Goal: Task Accomplishment & Management: Manage account settings

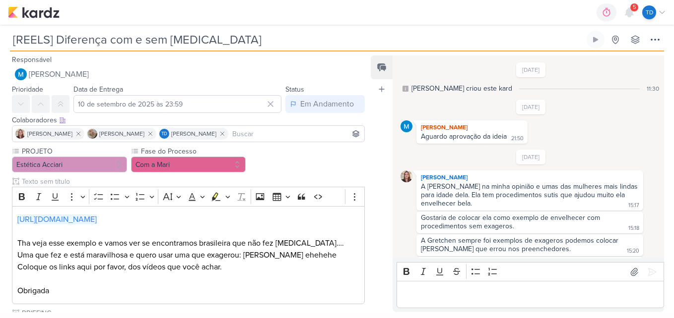
scroll to position [75, 0]
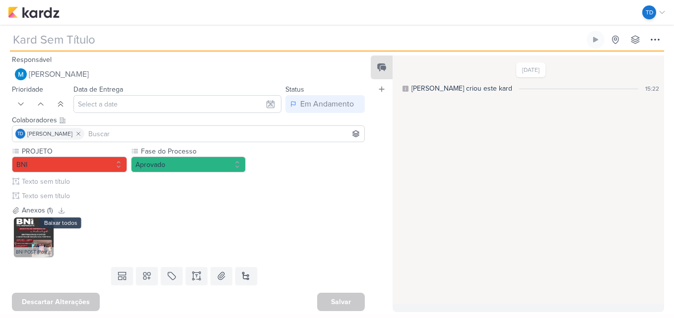
type input "Convite Genérico"
type input "3 de setembro de 2025 às 12:15"
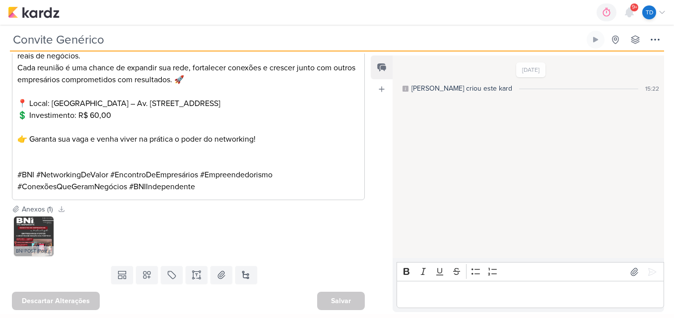
scroll to position [60, 0]
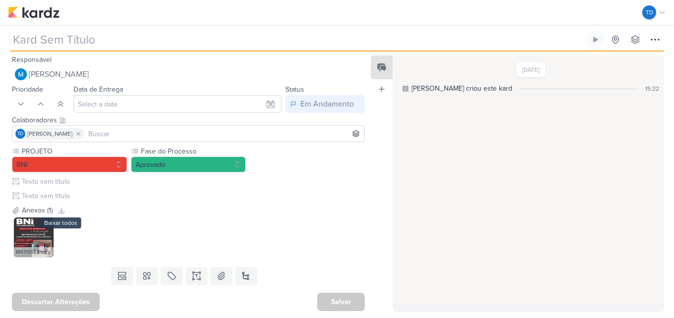
type input "Convite Genérico"
type input "3 de setembro de 2025 às 12:15"
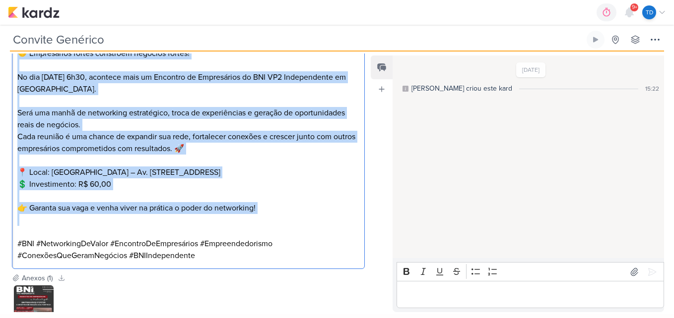
scroll to position [248, 0]
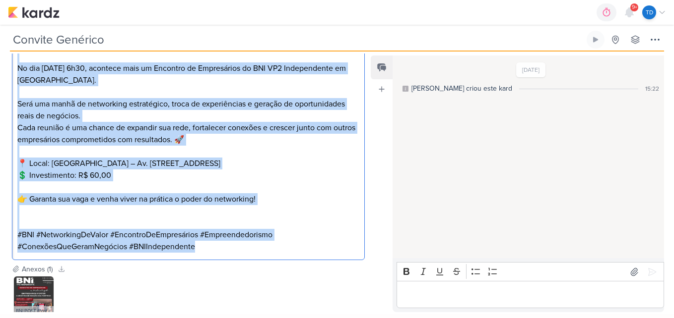
drag, startPoint x: 14, startPoint y: 145, endPoint x: 239, endPoint y: 245, distance: 245.9
click at [239, 245] on div "⁠⁠⁠⁠⁠⁠⁠ 🤝 Empresários fortes constroem negócios fortes! No dia 10 de setembro, …" at bounding box center [188, 140] width 353 height 242
copy div "🤝 Empresários fortes constroem negócios fortes! No dia 10 de setembro, às 6h30,…"
click at [39, 295] on img at bounding box center [34, 297] width 40 height 40
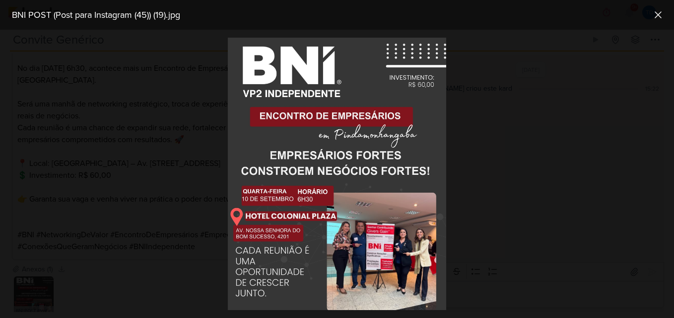
click at [173, 145] on div at bounding box center [337, 174] width 674 height 289
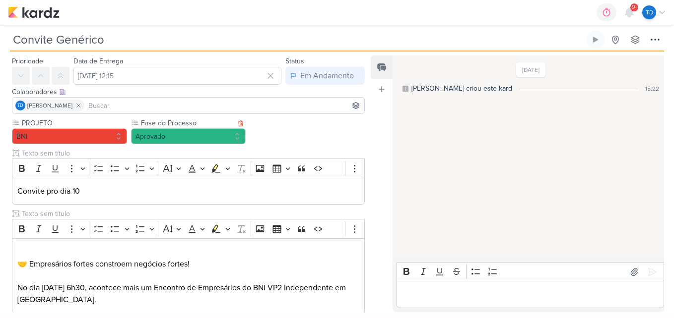
scroll to position [0, 0]
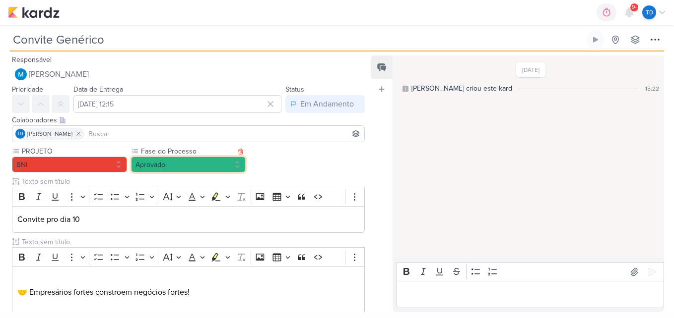
click at [180, 158] on button "Aprovado" at bounding box center [188, 165] width 115 height 16
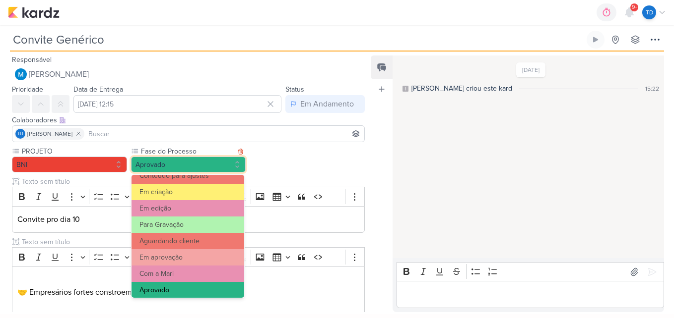
scroll to position [96, 0]
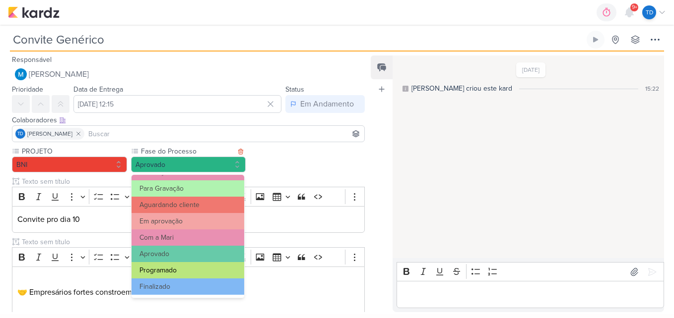
click at [193, 269] on button "Programado" at bounding box center [187, 270] width 113 height 16
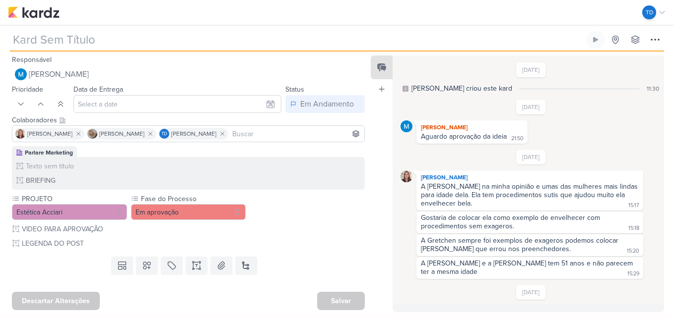
type input "[REELS] Diferença com e sem Botox"
type input "10 de setembro de 2025 às 23:59"
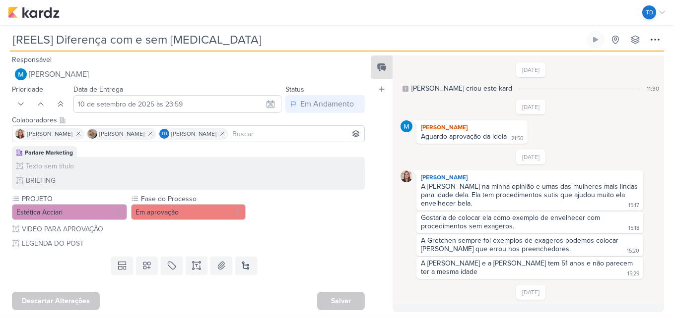
scroll to position [125, 0]
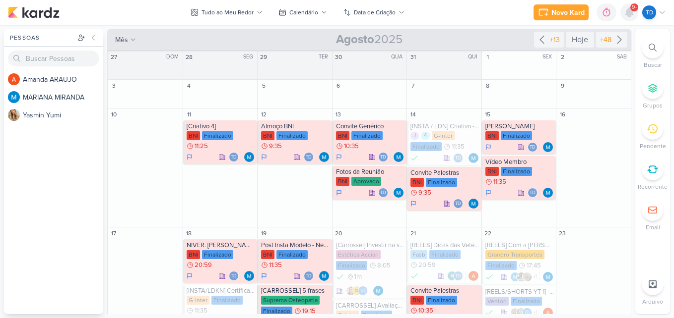
click at [630, 10] on icon at bounding box center [629, 12] width 8 height 9
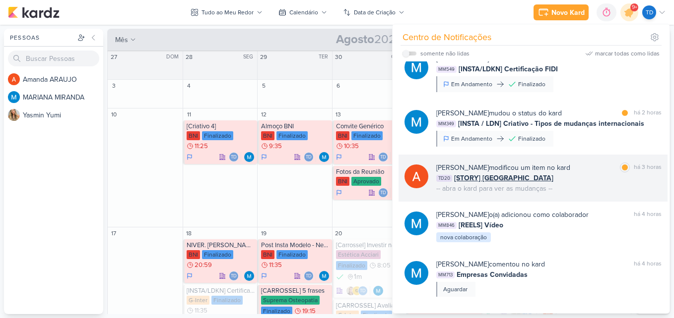
scroll to position [937, 0]
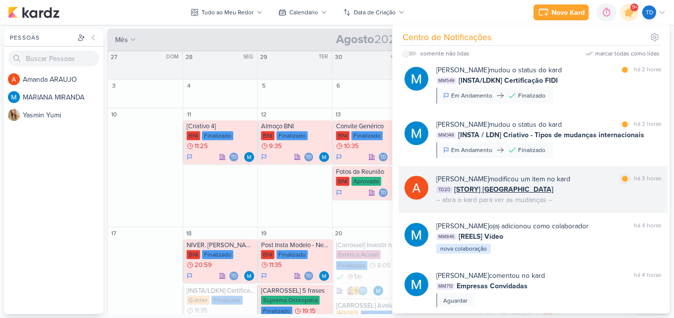
click at [593, 205] on div "Amanda ARAUJO modificou um item no kard marcar como lida há 3 horas TD20 [STORY…" at bounding box center [532, 189] width 269 height 47
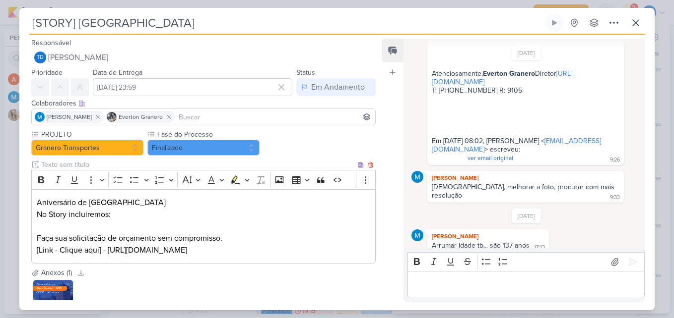
scroll to position [76, 0]
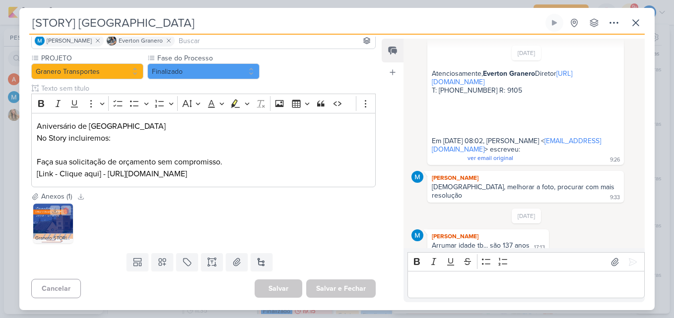
click at [64, 224] on img at bounding box center [53, 224] width 40 height 40
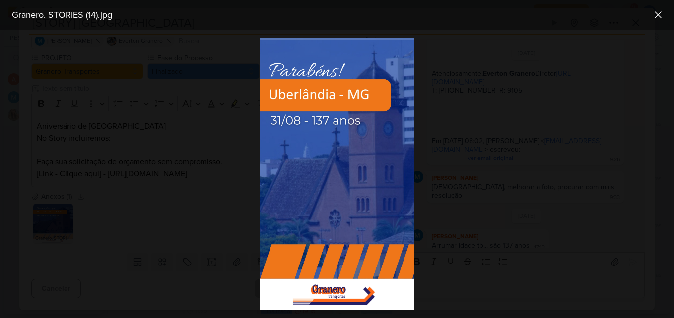
click at [173, 228] on div at bounding box center [337, 174] width 674 height 289
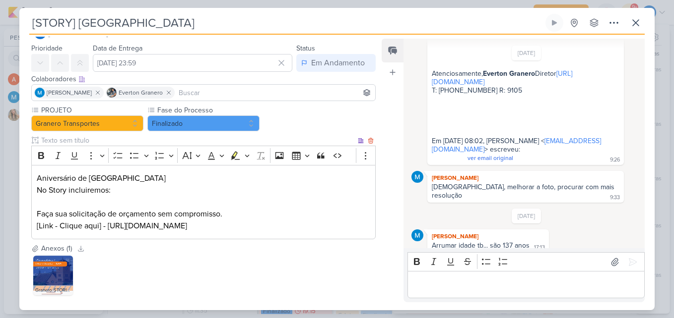
scroll to position [0, 0]
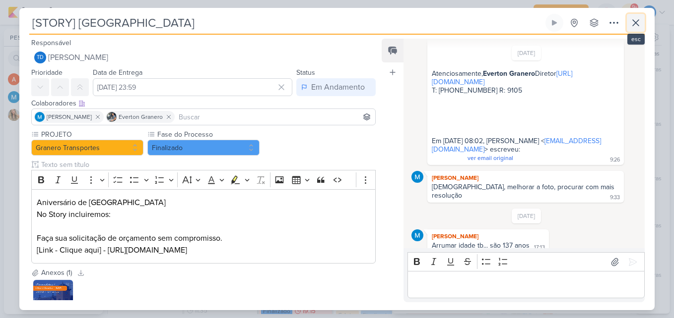
click at [634, 21] on icon at bounding box center [636, 23] width 6 height 6
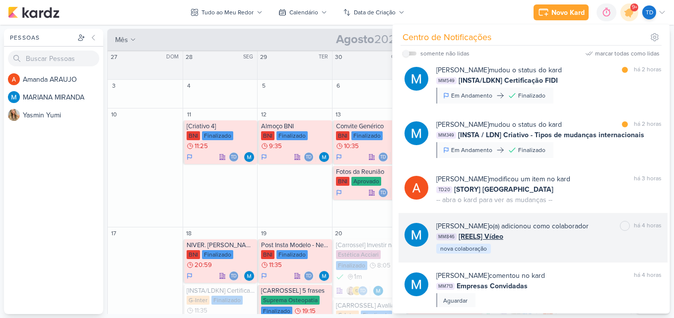
click at [533, 238] on div "MM846 [REELS] Vídeo" at bounding box center [548, 237] width 225 height 10
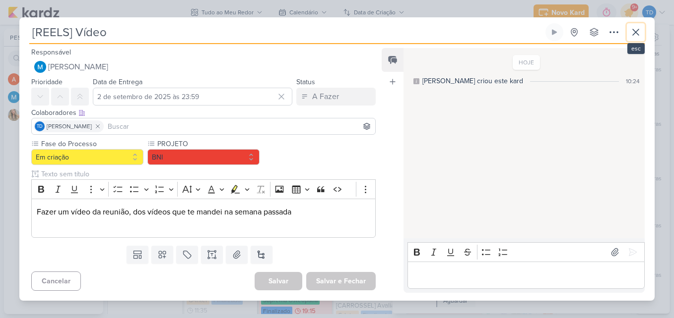
click at [633, 30] on icon at bounding box center [636, 32] width 6 height 6
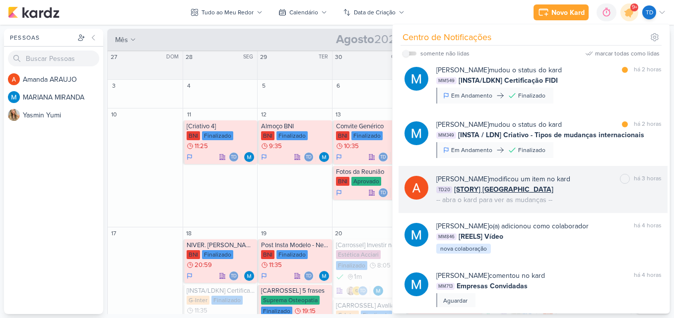
click at [561, 199] on div "Amanda ARAUJO modificou um item no kard marcar como não lida há 3 horas TD20 [S…" at bounding box center [548, 189] width 225 height 31
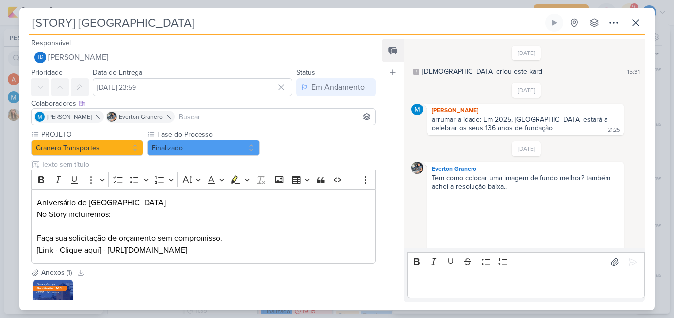
scroll to position [282, 0]
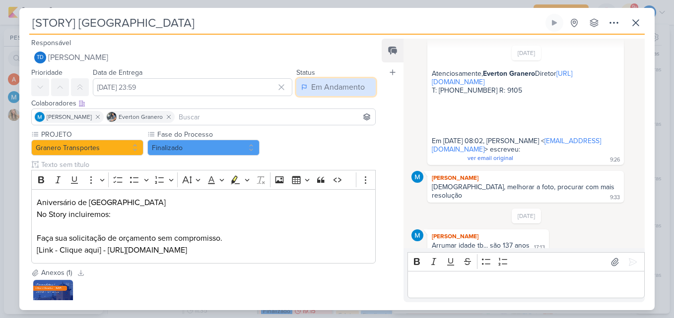
click at [330, 87] on div "Em Andamento" at bounding box center [338, 87] width 54 height 12
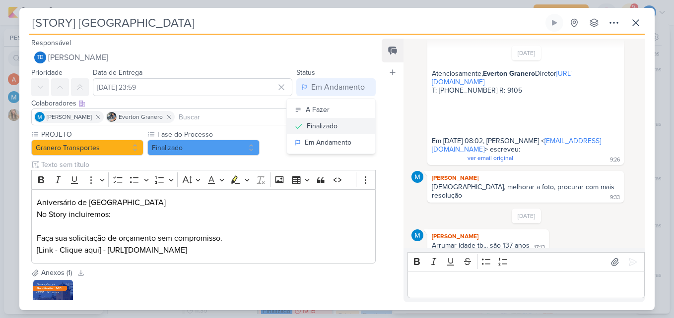
click at [348, 122] on button "Finalizado" at bounding box center [331, 126] width 88 height 16
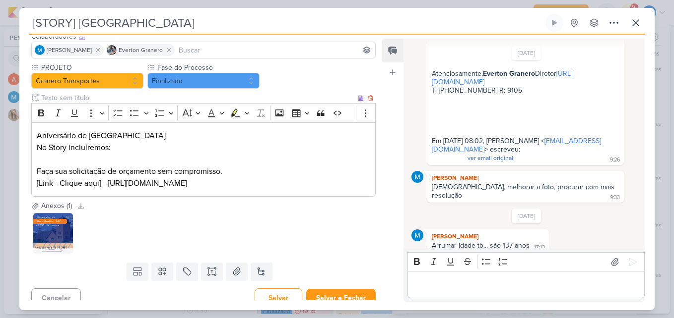
scroll to position [76, 0]
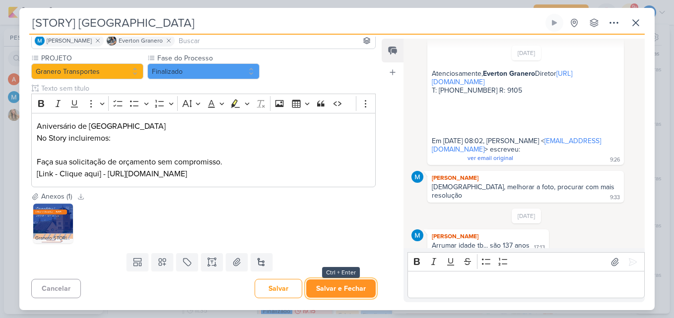
click at [330, 285] on button "Salvar e Fechar" at bounding box center [340, 289] width 69 height 18
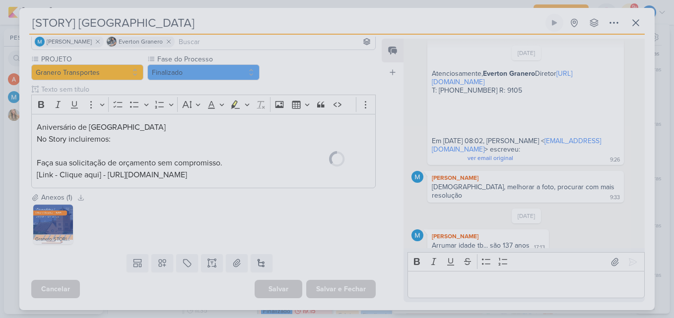
scroll to position [75, 0]
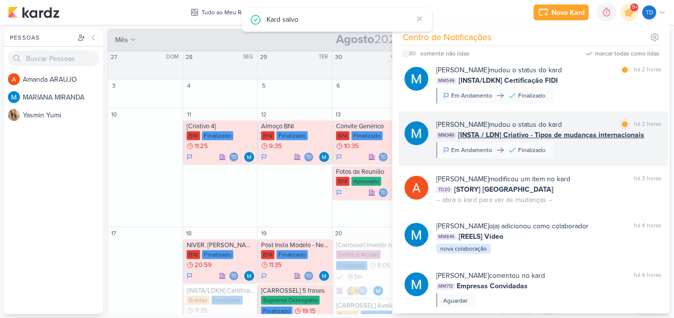
click at [616, 149] on div "MARIANA MIRANDA mudou o status do kard marcar como lida há 2 horas MM349 [INSTA…" at bounding box center [548, 139] width 225 height 39
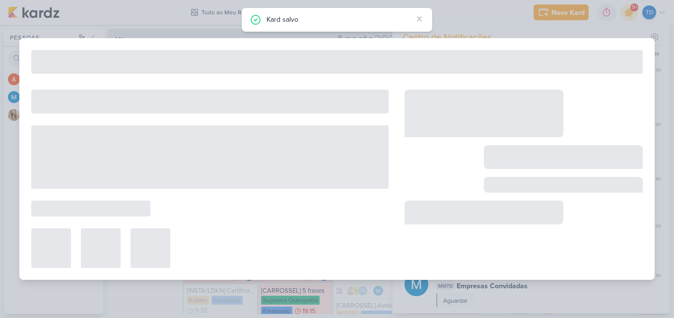
type input "[INSTA / LDN] Criativo - Tipos de mudanças internacionais"
type input "14 de agosto de 2025 às 11:35"
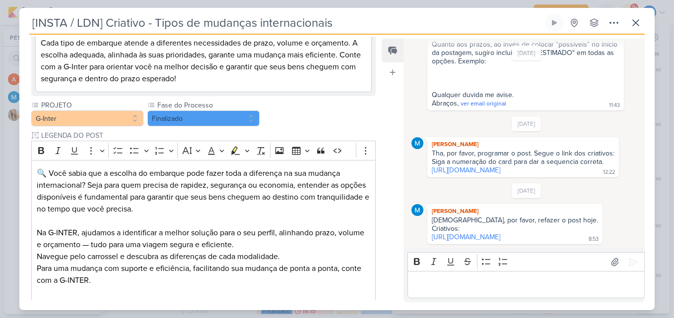
scroll to position [889, 0]
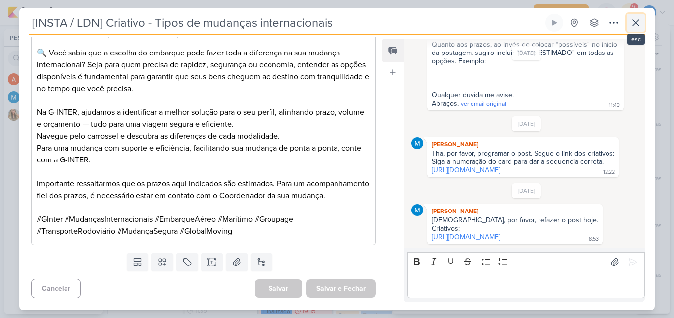
click at [635, 27] on icon at bounding box center [636, 23] width 12 height 12
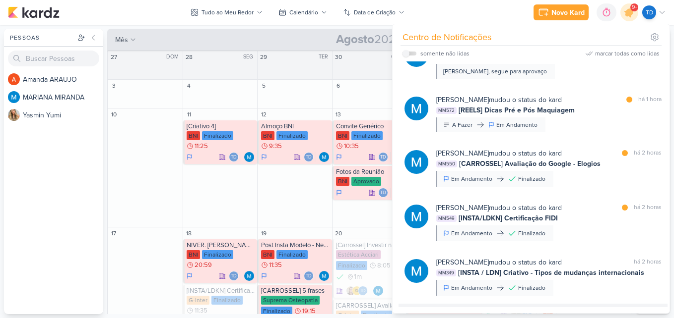
scroll to position [788, 0]
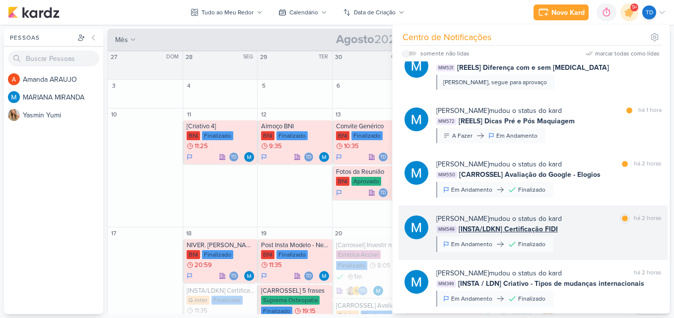
click at [585, 234] on div "MM549 [INSTA/LDKN] Certificação FIDI" at bounding box center [548, 229] width 225 height 10
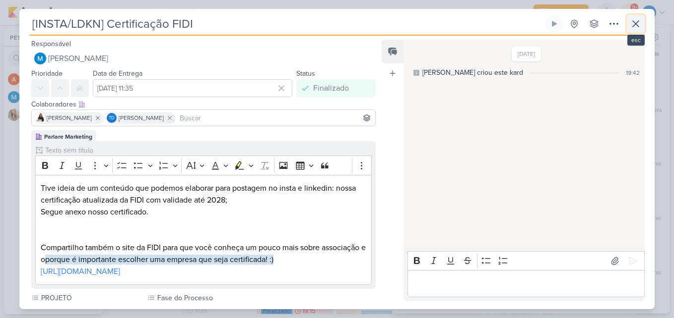
click at [640, 23] on icon at bounding box center [636, 24] width 12 height 12
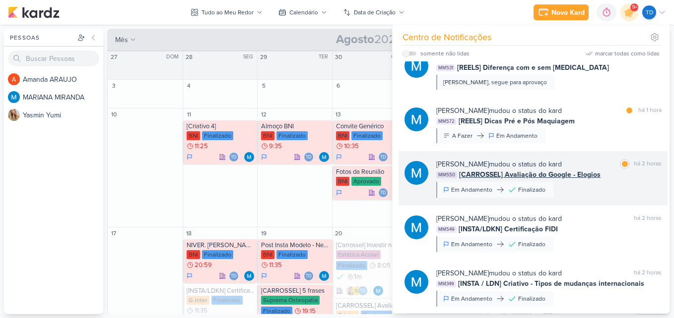
click at [561, 186] on div "MARIANA MIRANDA mudou o status do kard marcar como lida há 2 horas MM550 [CARRO…" at bounding box center [548, 178] width 225 height 39
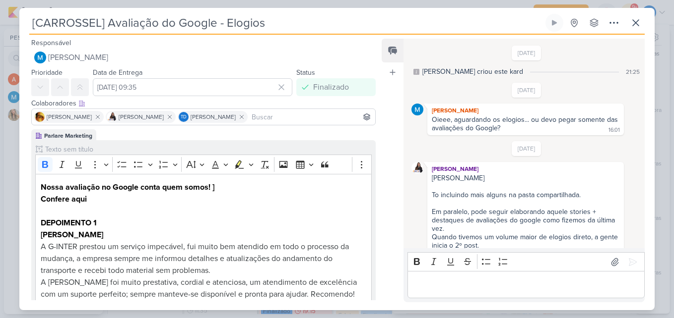
scroll to position [532, 0]
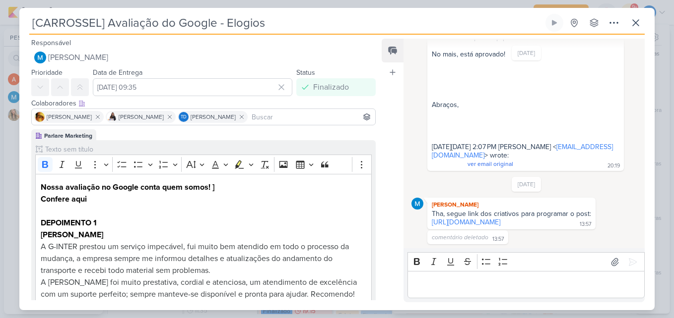
click at [639, 34] on div "[CARROSSEL] Avaliação do Google - Elogios Criado por MARIANA nenhum grupo dispo…" at bounding box center [336, 162] width 635 height 297
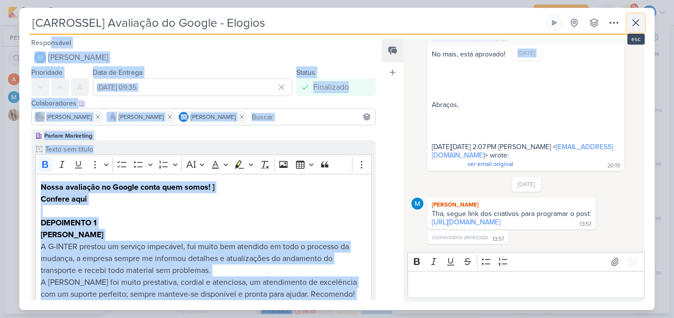
click at [639, 30] on button at bounding box center [636, 23] width 18 height 18
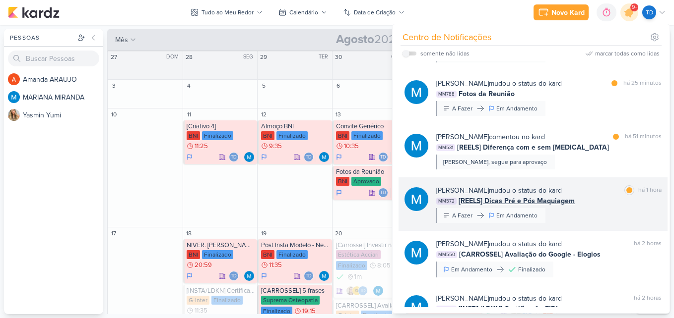
scroll to position [689, 0]
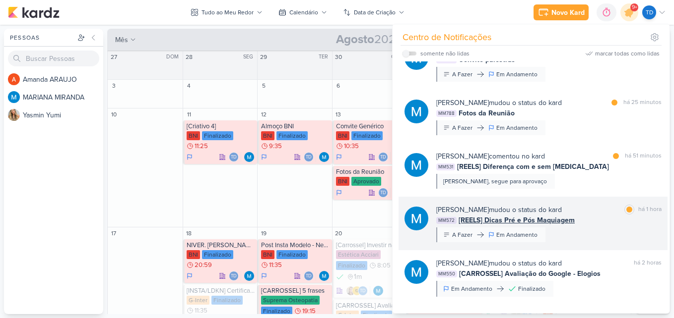
click at [582, 228] on div "MARIANA MIRANDA mudou o status do kard marcar como lida há 1 hora MM572 [REELS]…" at bounding box center [548, 224] width 225 height 38
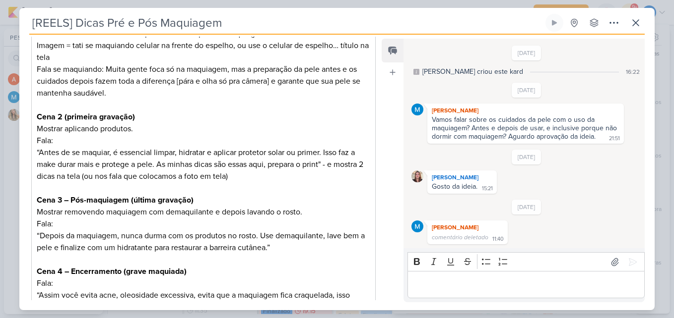
scroll to position [231, 0]
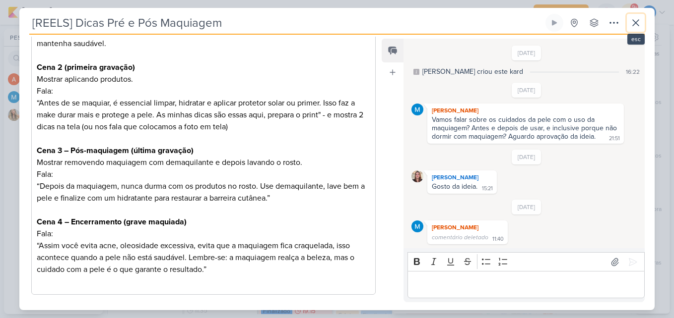
click at [643, 23] on button at bounding box center [636, 23] width 18 height 18
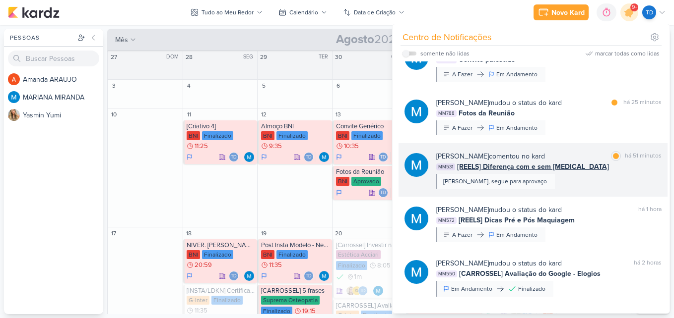
click at [588, 170] on div "MM531 [REELS] Diferença com e sem Botox" at bounding box center [548, 167] width 225 height 10
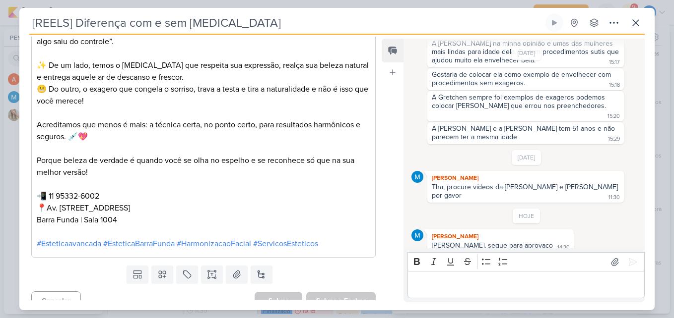
scroll to position [648, 0]
click at [638, 22] on icon at bounding box center [636, 23] width 12 height 12
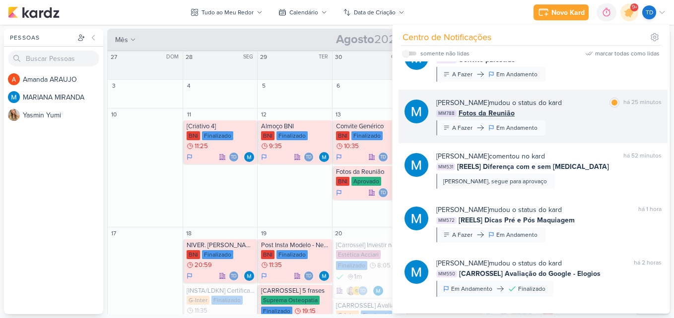
click at [588, 124] on div "MARIANA MIRANDA mudou o status do kard marcar como lida há 25 minutos MM788 Fot…" at bounding box center [548, 117] width 225 height 38
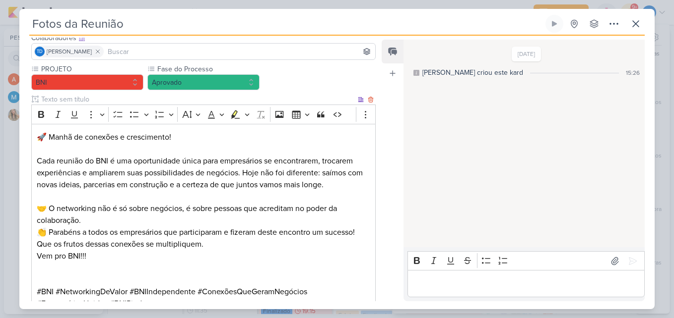
scroll to position [149, 0]
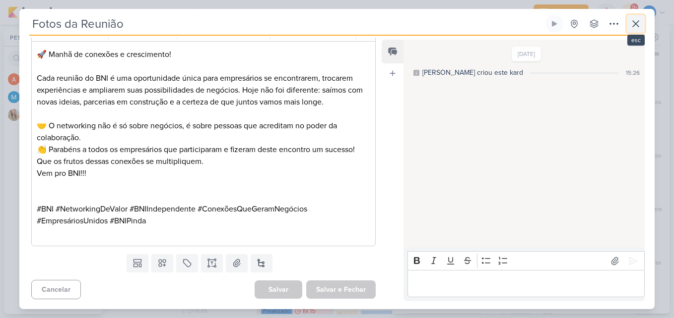
click at [642, 21] on button at bounding box center [636, 24] width 18 height 18
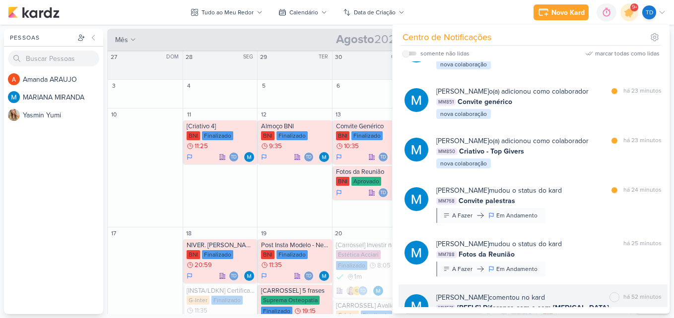
scroll to position [490, 0]
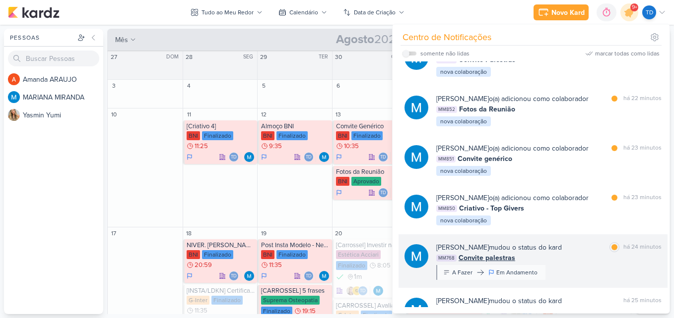
click at [574, 245] on div "MARIANA MIRANDA mudou o status do kard marcar como lida há 24 minutos" at bounding box center [548, 248] width 225 height 10
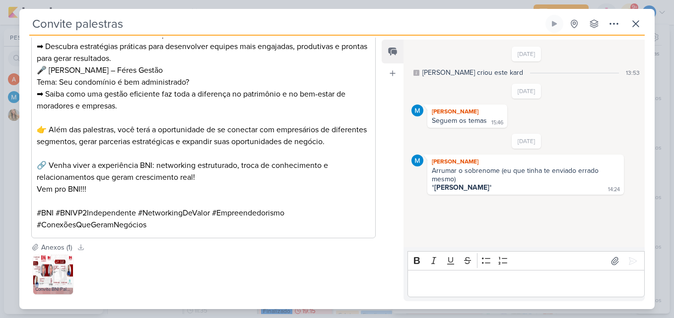
scroll to position [447, 0]
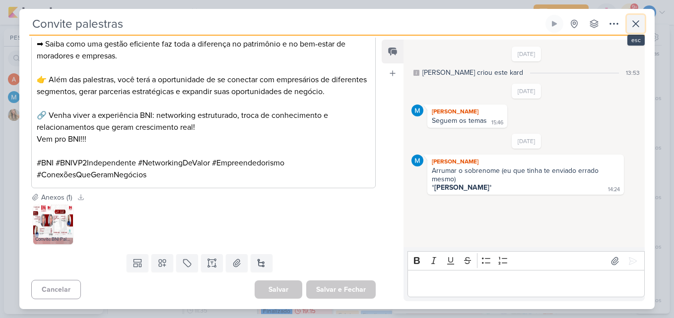
click at [633, 26] on icon at bounding box center [636, 24] width 6 height 6
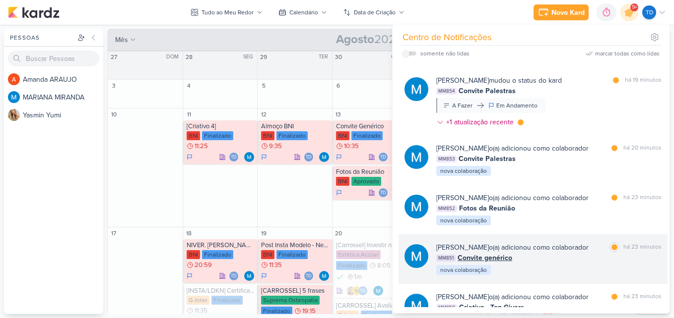
scroll to position [540, 0]
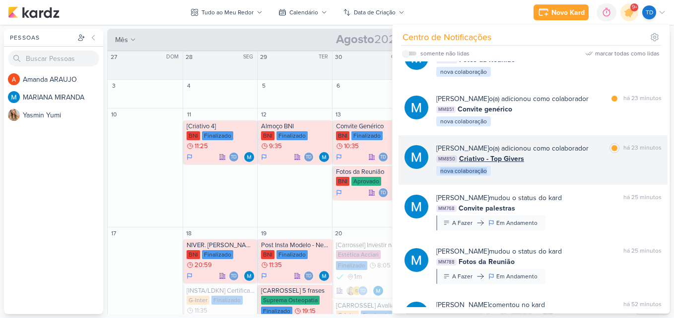
click at [577, 165] on div "MARIANA MIRANDA o(a) adicionou como colaborador marcar como lida há 23 minutos …" at bounding box center [548, 160] width 225 height 34
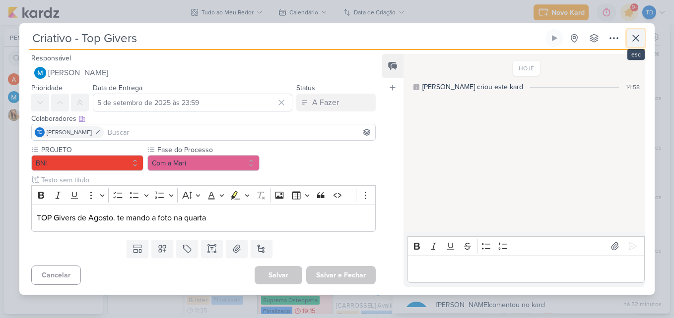
click at [629, 36] on button at bounding box center [636, 38] width 18 height 18
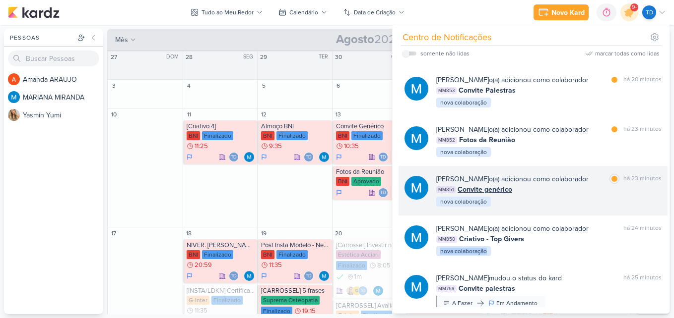
scroll to position [441, 0]
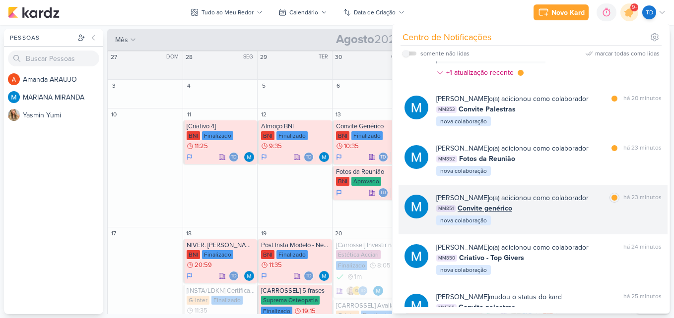
click at [567, 212] on div "MM851 Convite genérico" at bounding box center [548, 208] width 225 height 10
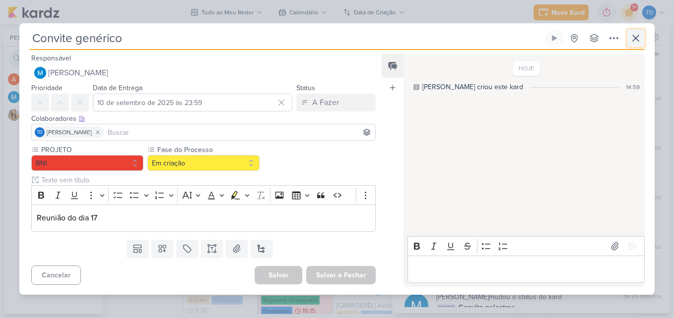
click at [629, 36] on button at bounding box center [636, 38] width 18 height 18
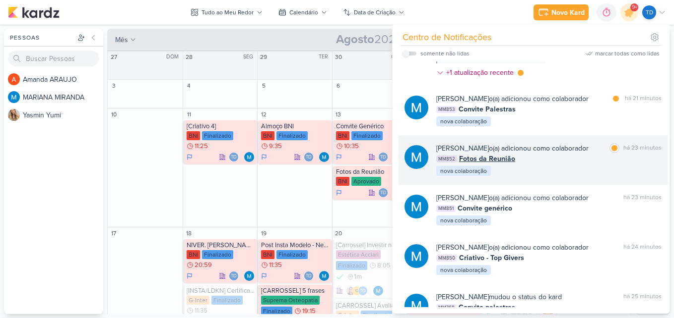
click at [540, 173] on div "MARIANA MIRANDA o(a) adicionou como colaborador marcar como lida há 23 minutos …" at bounding box center [548, 160] width 225 height 34
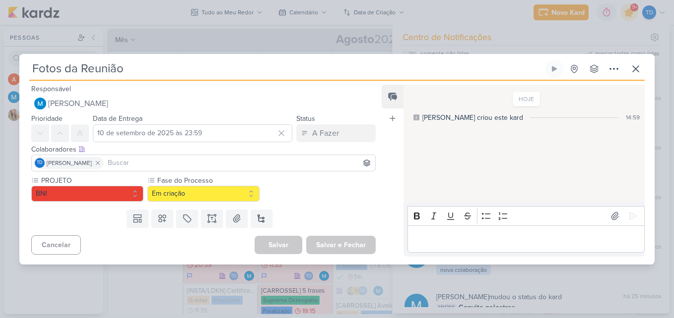
click at [648, 75] on div "Fotos da Reunião Criado por MARIANA nenhum grupo disponível" at bounding box center [336, 162] width 635 height 205
click at [644, 74] on div "Fotos da Reunião Criado por MARIANA nenhum grupo disponível" at bounding box center [336, 162] width 635 height 205
click at [638, 70] on icon at bounding box center [636, 69] width 12 height 12
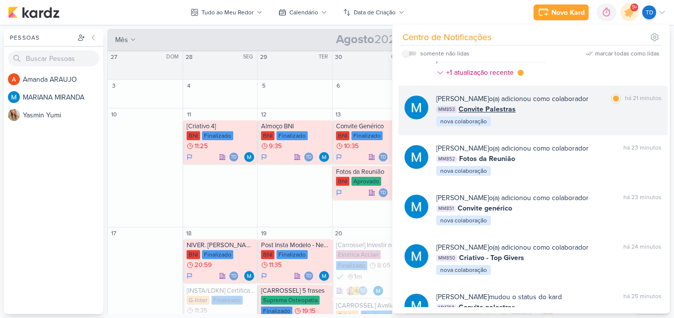
click at [534, 118] on div "MARIANA MIRANDA o(a) adicionou como colaborador marcar como lida há 21 minutos …" at bounding box center [548, 111] width 225 height 34
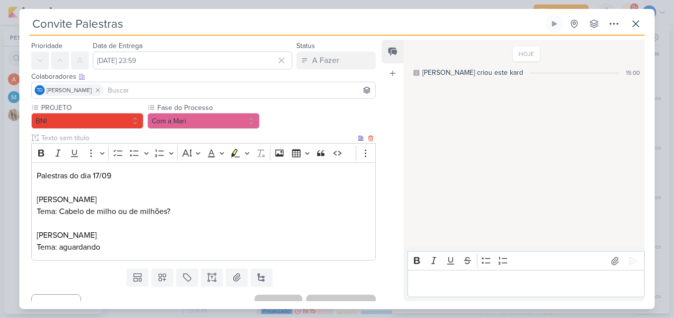
scroll to position [42, 0]
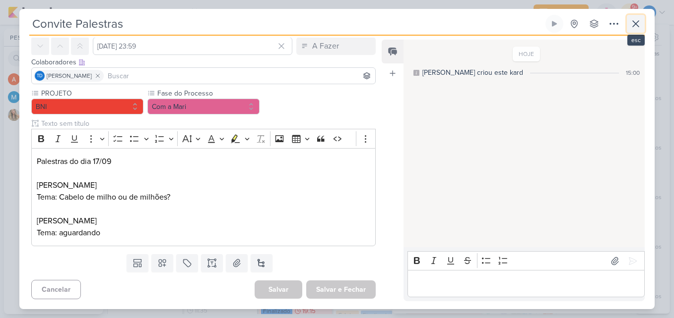
click at [640, 29] on icon at bounding box center [636, 24] width 12 height 12
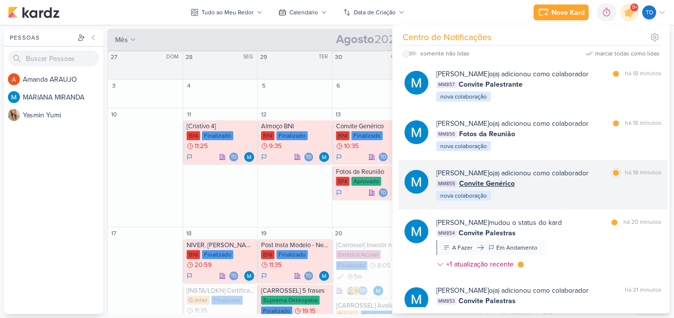
scroll to position [242, 0]
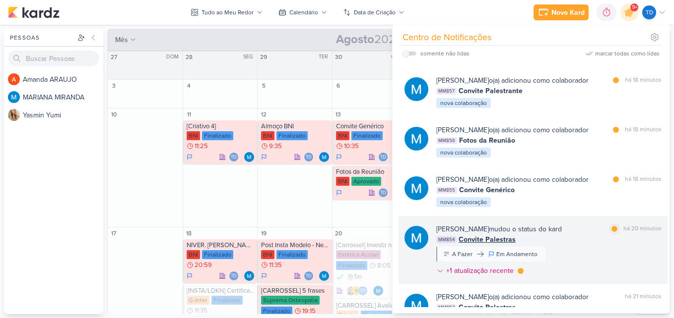
click at [574, 240] on div "MM854 Convite Palestras" at bounding box center [548, 240] width 225 height 10
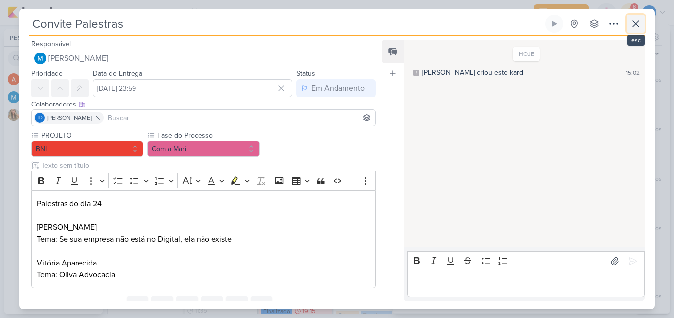
click at [633, 25] on icon at bounding box center [636, 24] width 12 height 12
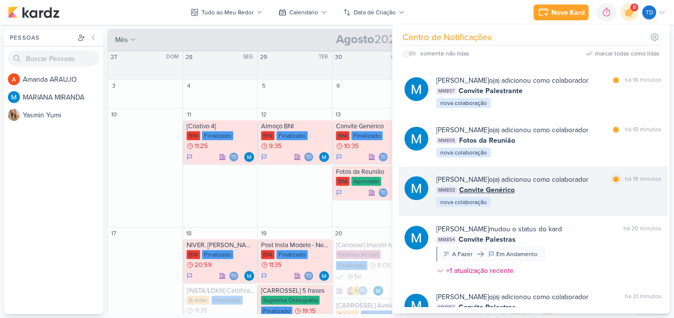
scroll to position [192, 0]
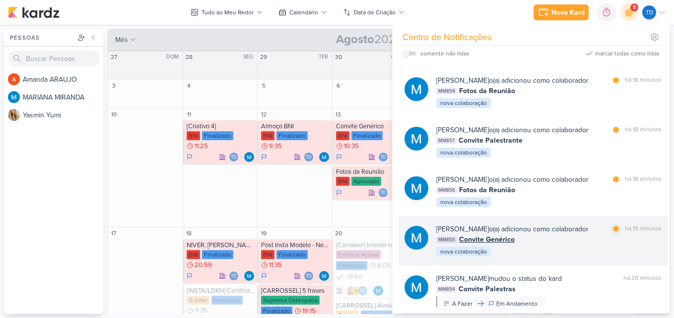
click at [578, 245] on div "MARIANA MIRANDA o(a) adicionou como colaborador marcar como lida há 19 minutos …" at bounding box center [548, 241] width 225 height 34
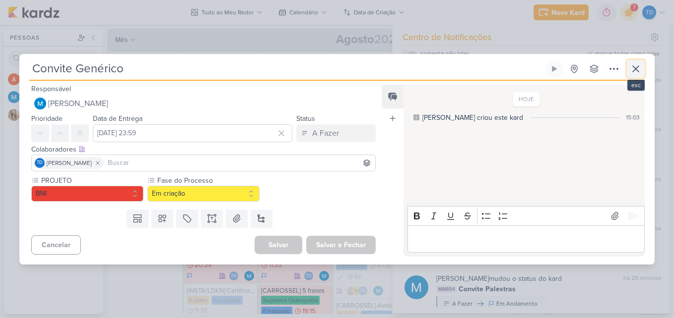
click at [635, 73] on icon at bounding box center [636, 69] width 12 height 12
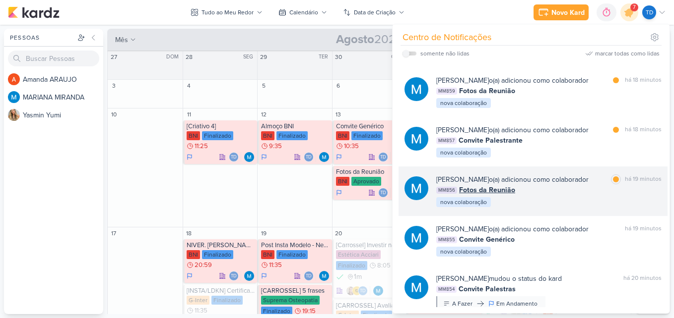
click at [583, 190] on div "MM856 Fotos da Reunião" at bounding box center [548, 190] width 225 height 10
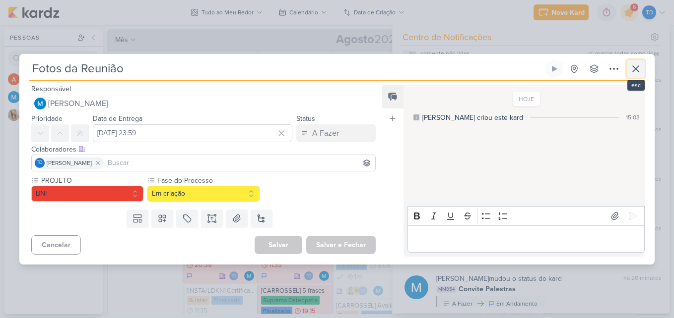
click at [638, 66] on icon at bounding box center [636, 69] width 6 height 6
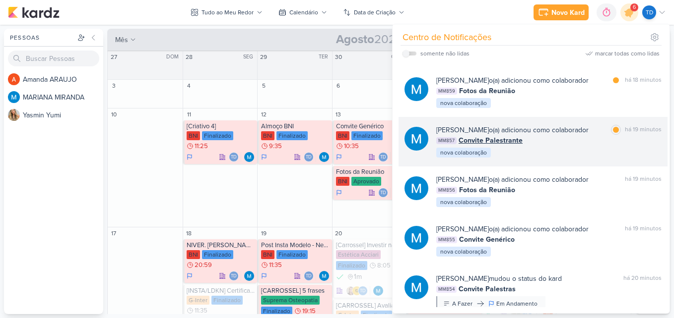
click at [606, 150] on div "MARIANA MIRANDA o(a) adicionou como colaborador marcar como lida há 19 minutos …" at bounding box center [548, 142] width 225 height 34
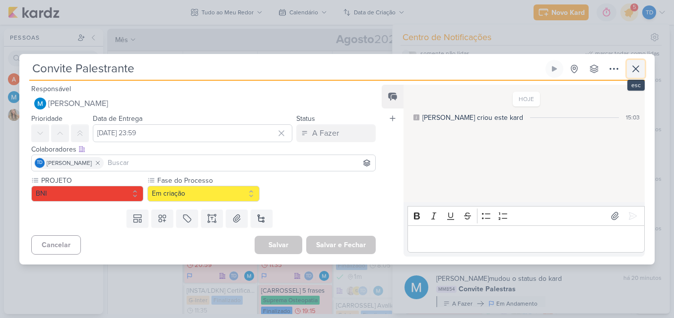
click at [638, 69] on icon at bounding box center [636, 69] width 12 height 12
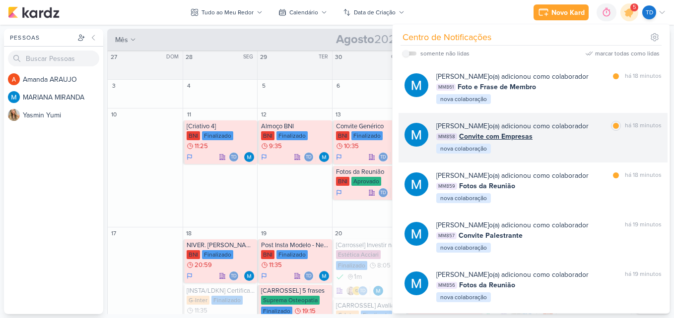
scroll to position [93, 0]
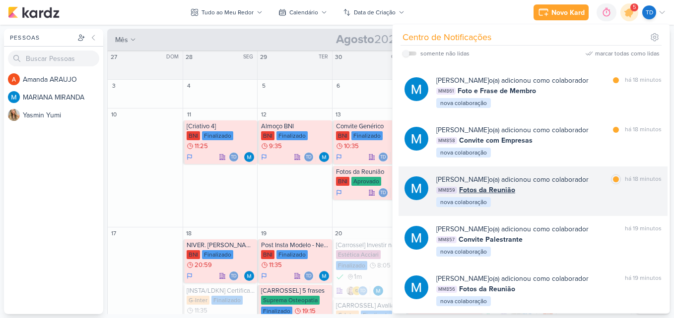
click at [566, 197] on div "MARIANA MIRANDA o(a) adicionou como colaborador marcar como lida há 18 minutos …" at bounding box center [548, 192] width 225 height 34
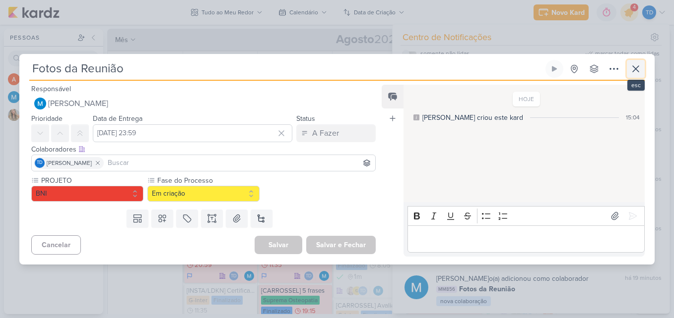
click at [639, 68] on icon at bounding box center [636, 69] width 12 height 12
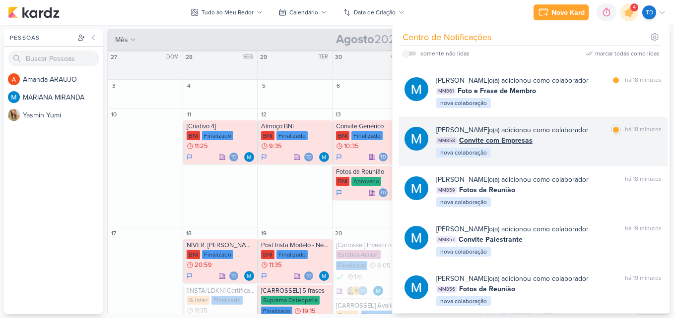
click at [567, 150] on div "MARIANA MIRANDA o(a) adicionou como colaborador marcar como lida há 18 minutos …" at bounding box center [548, 142] width 225 height 34
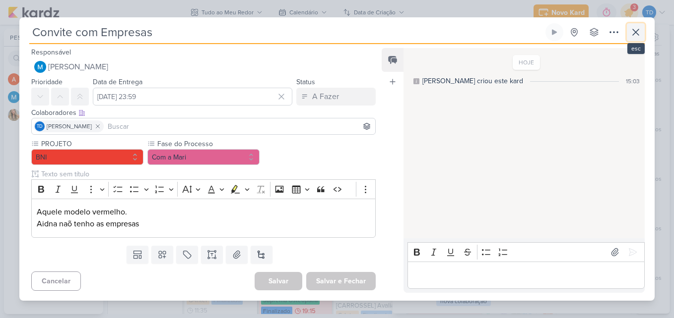
click at [634, 35] on icon at bounding box center [636, 32] width 12 height 12
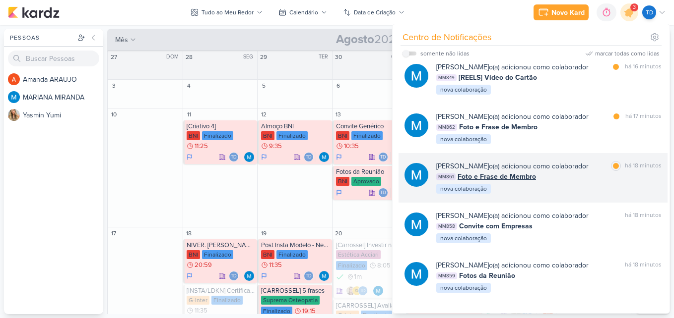
scroll to position [0, 0]
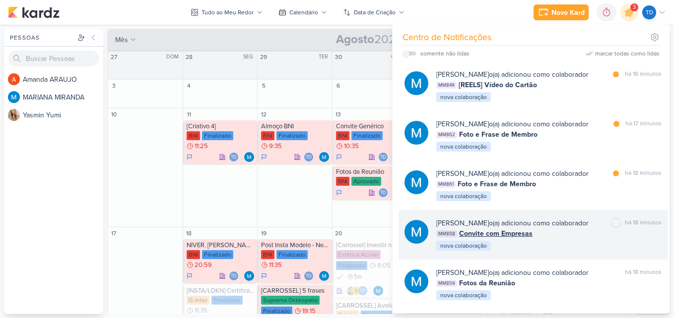
click at [572, 240] on div "MARIANA MIRANDA o(a) adicionou como colaborador marcar como não lida há 18 minu…" at bounding box center [548, 235] width 225 height 34
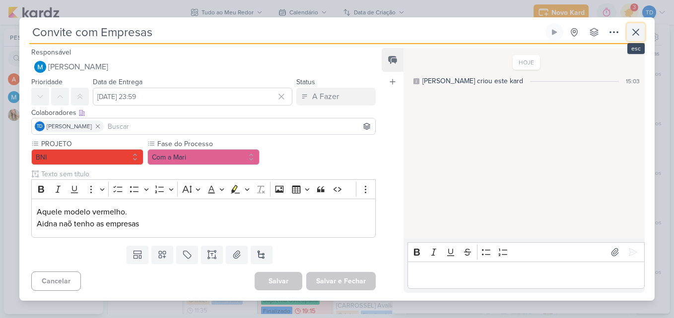
click at [632, 32] on icon at bounding box center [636, 32] width 12 height 12
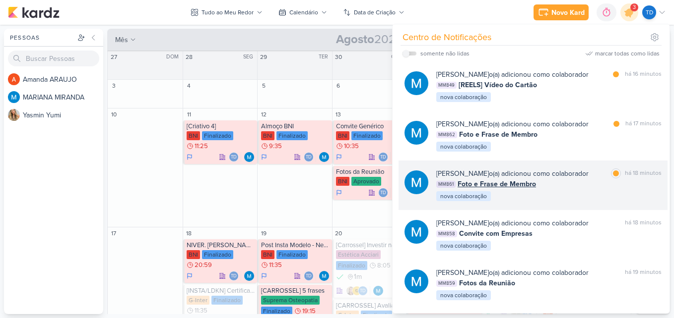
click at [601, 177] on div "MARIANA MIRANDA o(a) adicionou como colaborador marcar como lida há 18 minutos" at bounding box center [548, 174] width 225 height 10
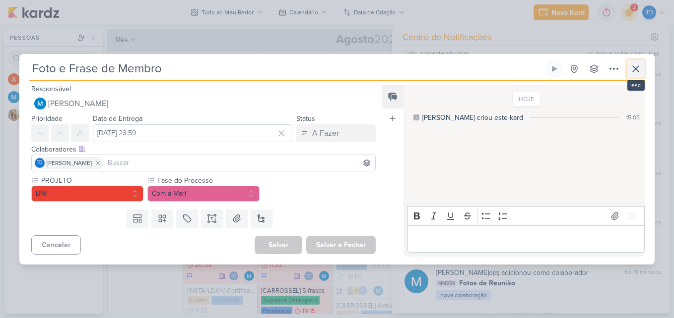
click at [640, 66] on icon at bounding box center [636, 69] width 12 height 12
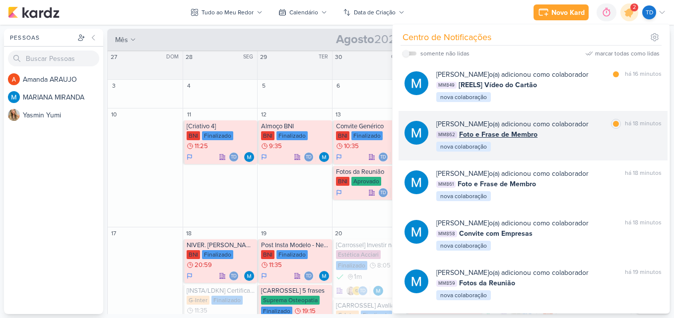
click at [544, 140] on div "MARIANA MIRANDA o(a) adicionou como colaborador marcar como lida há 18 minutos …" at bounding box center [548, 136] width 225 height 34
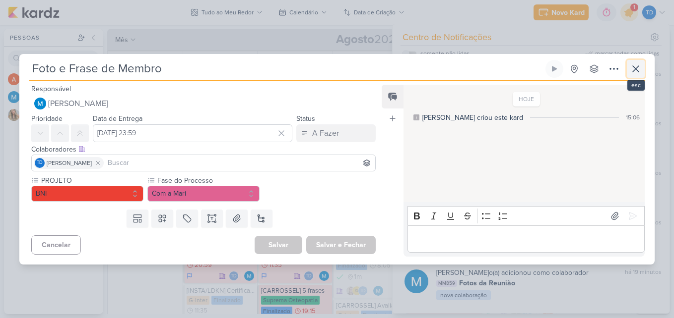
click at [633, 70] on icon at bounding box center [636, 69] width 12 height 12
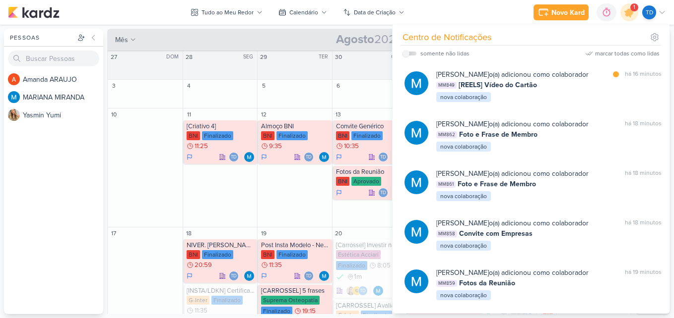
click at [568, 96] on div "MARIANA MIRANDA o(a) adicionou como colaborador marcar como lida há 16 minutos …" at bounding box center [548, 86] width 225 height 34
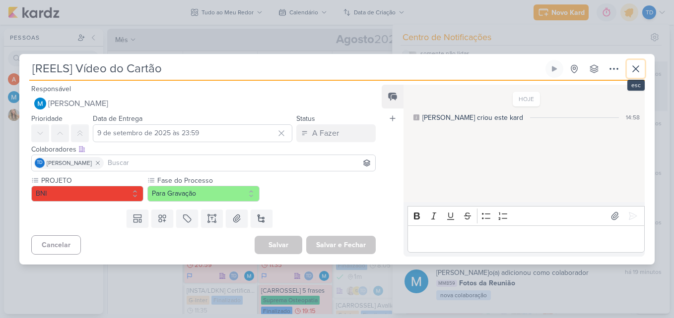
click at [637, 66] on icon at bounding box center [636, 69] width 12 height 12
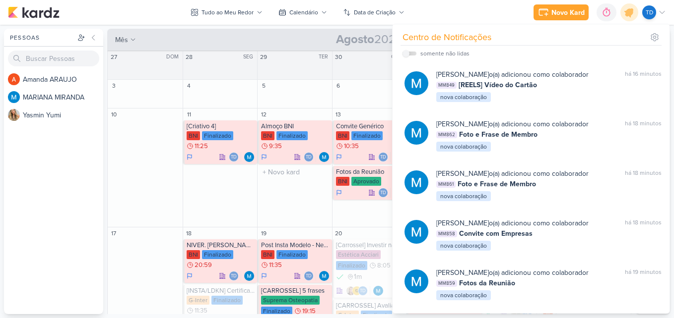
click at [291, 221] on div "12 Almoço BNI BNI Finalizado 9:35 Td" at bounding box center [294, 168] width 75 height 119
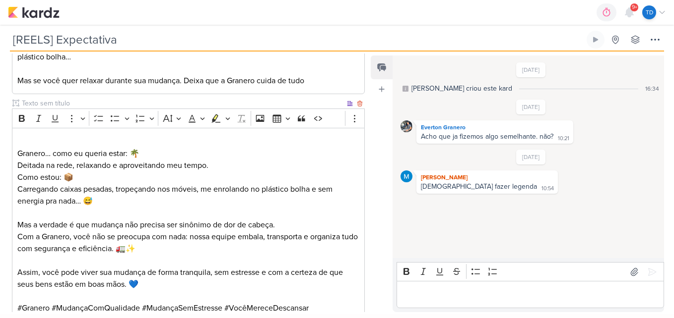
scroll to position [274, 0]
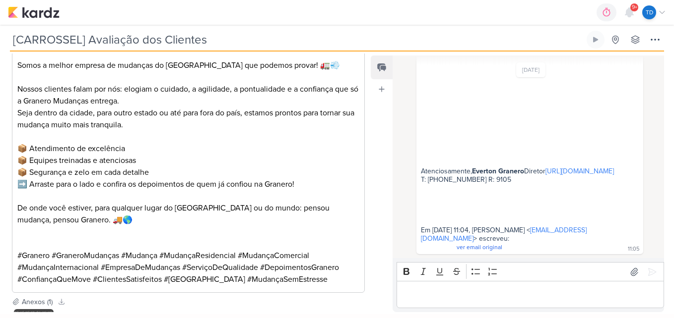
scroll to position [875, 0]
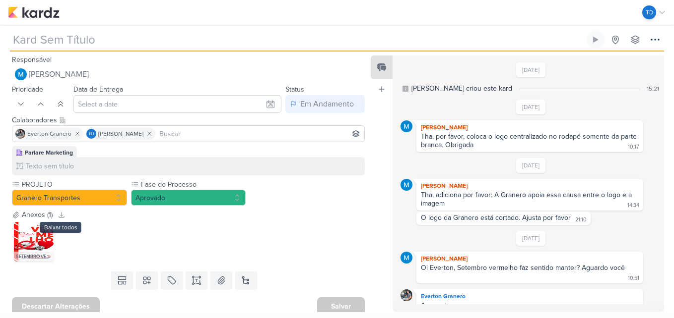
type input "[STORY] Setembro Vermelho"
type input "1 de setembro de 2025 às 23:59"
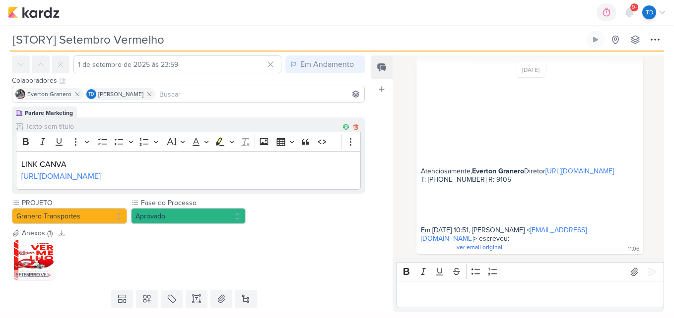
scroll to position [87, 0]
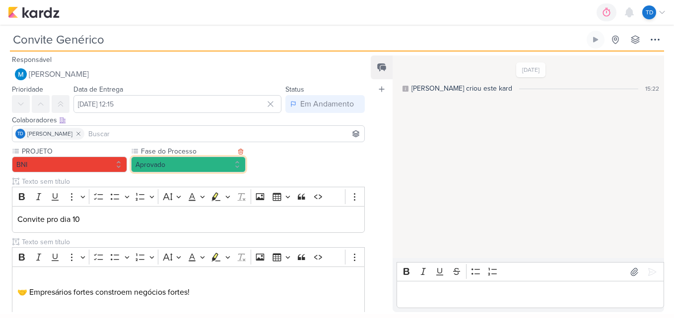
click at [229, 164] on button "Aprovado" at bounding box center [188, 165] width 115 height 16
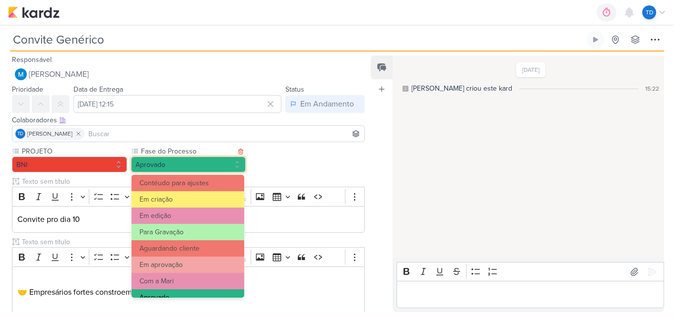
scroll to position [96, 0]
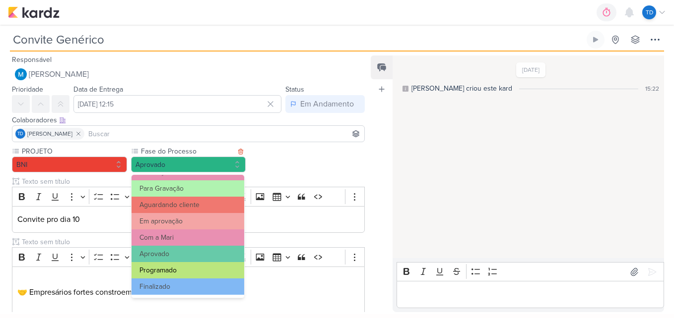
click at [196, 274] on button "Programado" at bounding box center [187, 270] width 113 height 16
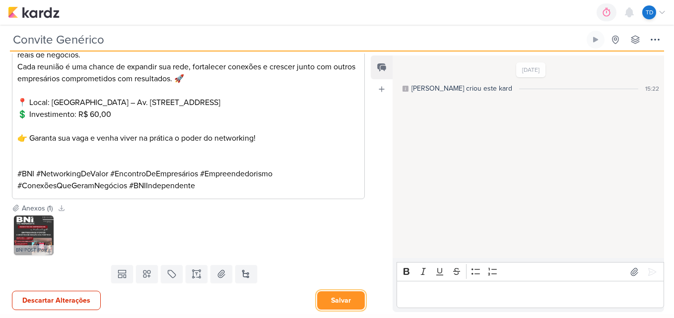
click at [333, 305] on button "Salvar" at bounding box center [341, 301] width 48 height 18
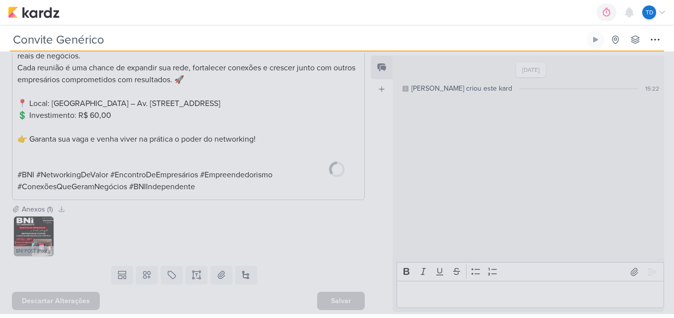
scroll to position [308, 0]
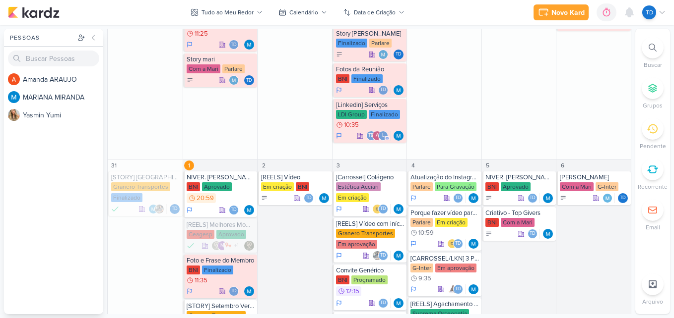
scroll to position [689, 0]
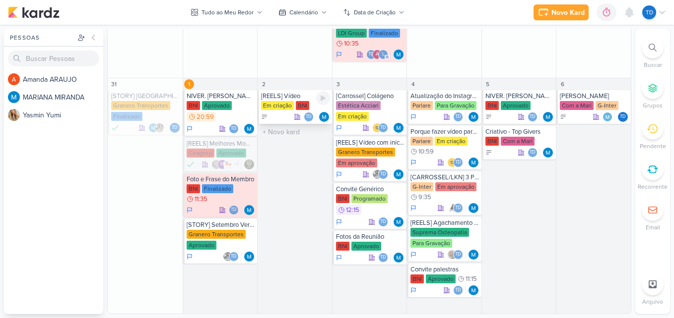
click at [283, 114] on div "Td" at bounding box center [295, 117] width 69 height 10
